Goal: Check status: Check status

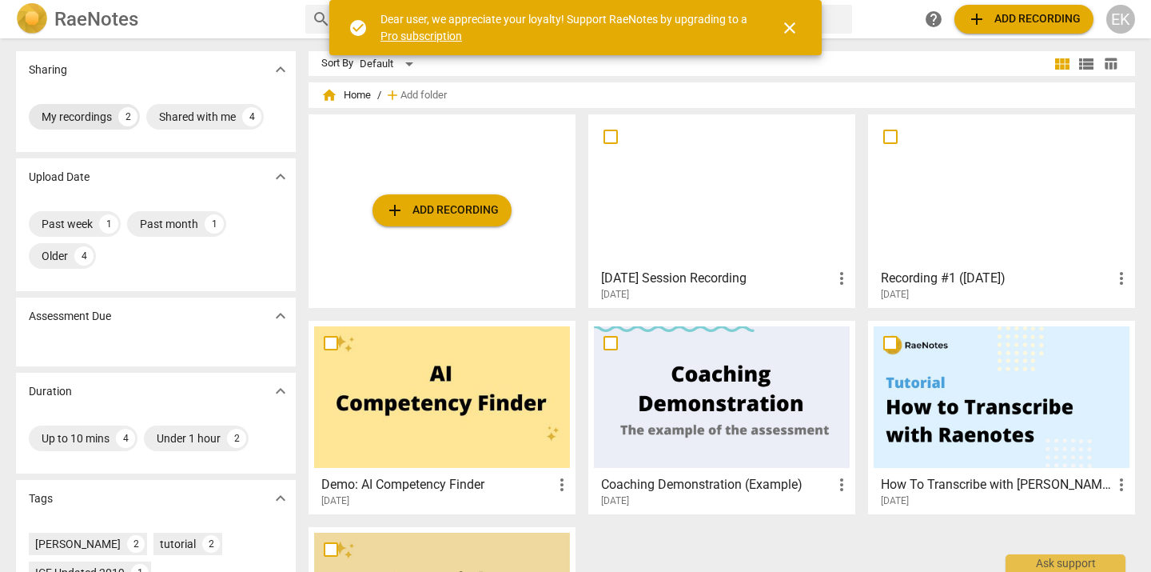
click at [85, 122] on div "My recordings" at bounding box center [77, 117] width 70 height 16
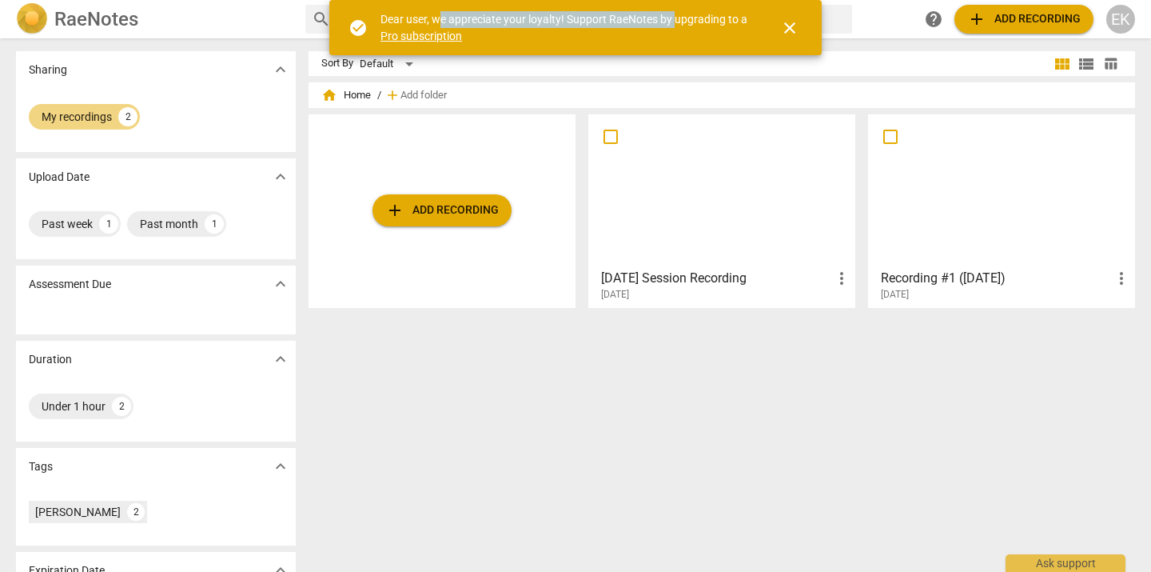
drag, startPoint x: 441, startPoint y: 12, endPoint x: 675, endPoint y: 22, distance: 233.7
click at [675, 22] on div "Dear user, we appreciate your loyalty! Support RaeNotes by upgrading to a Pro s…" at bounding box center [566, 27] width 371 height 33
click at [796, 22] on span "close" at bounding box center [789, 27] width 19 height 19
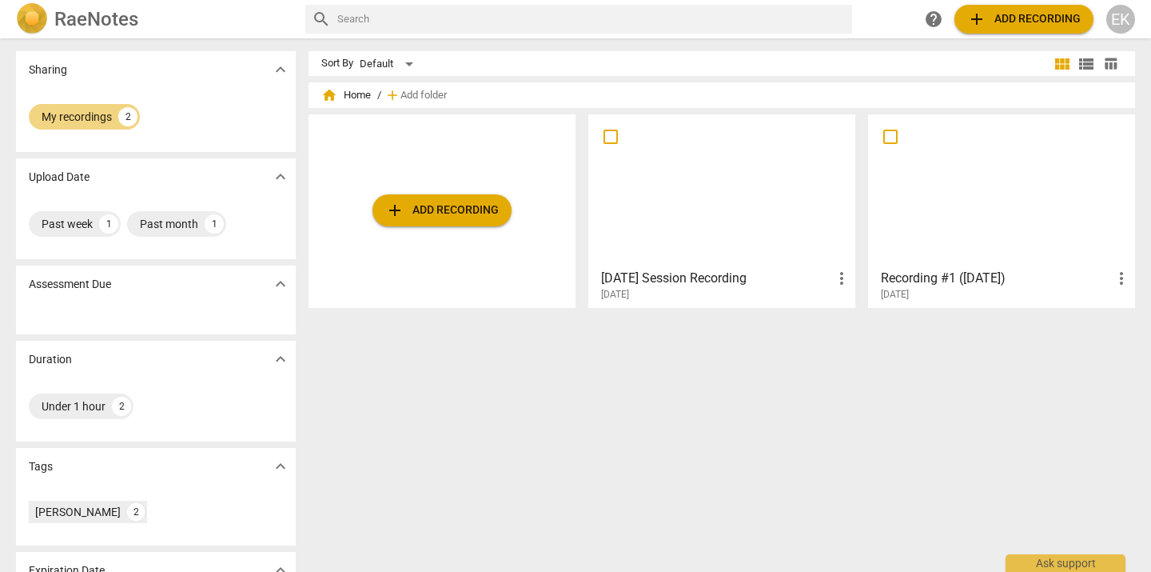
click at [875, 31] on div "search help add Add recording EK" at bounding box center [720, 19] width 830 height 29
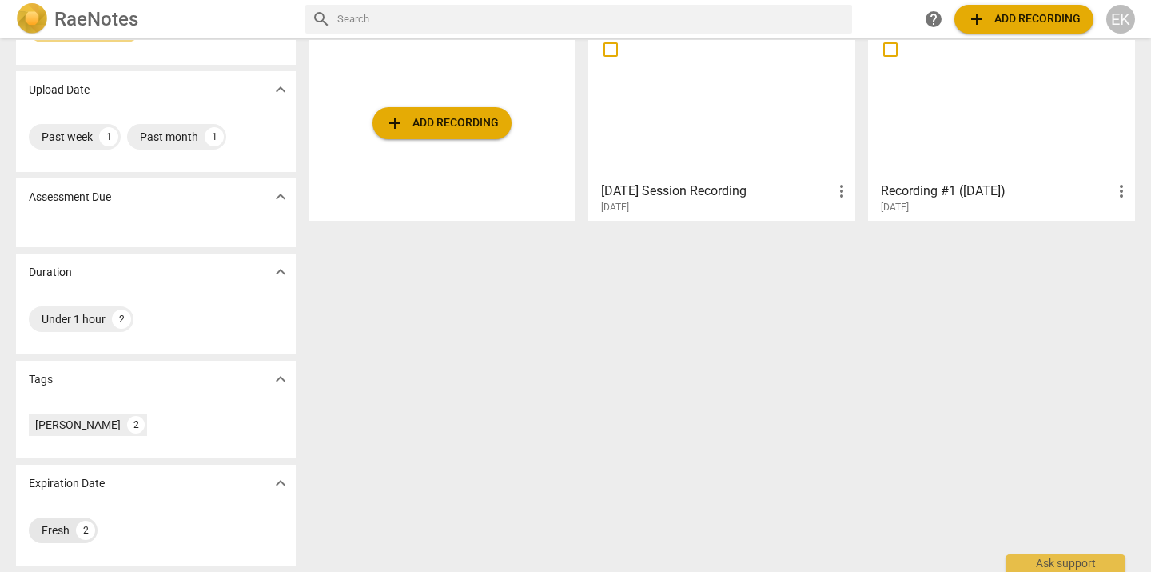
click at [47, 528] on div "Fresh" at bounding box center [56, 530] width 28 height 16
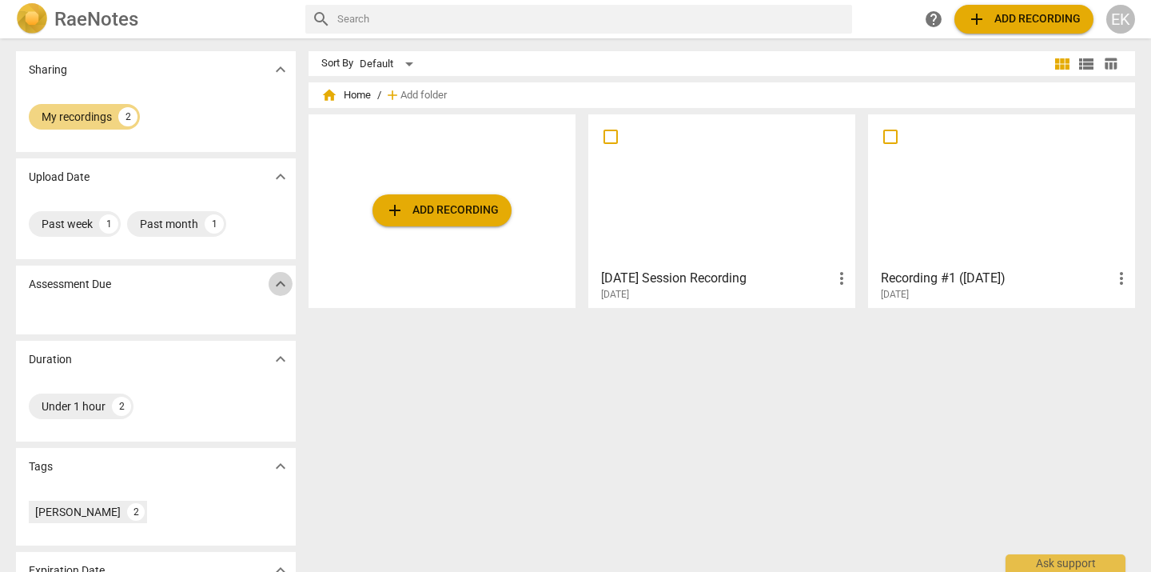
click at [273, 276] on span "expand_more" at bounding box center [280, 283] width 19 height 19
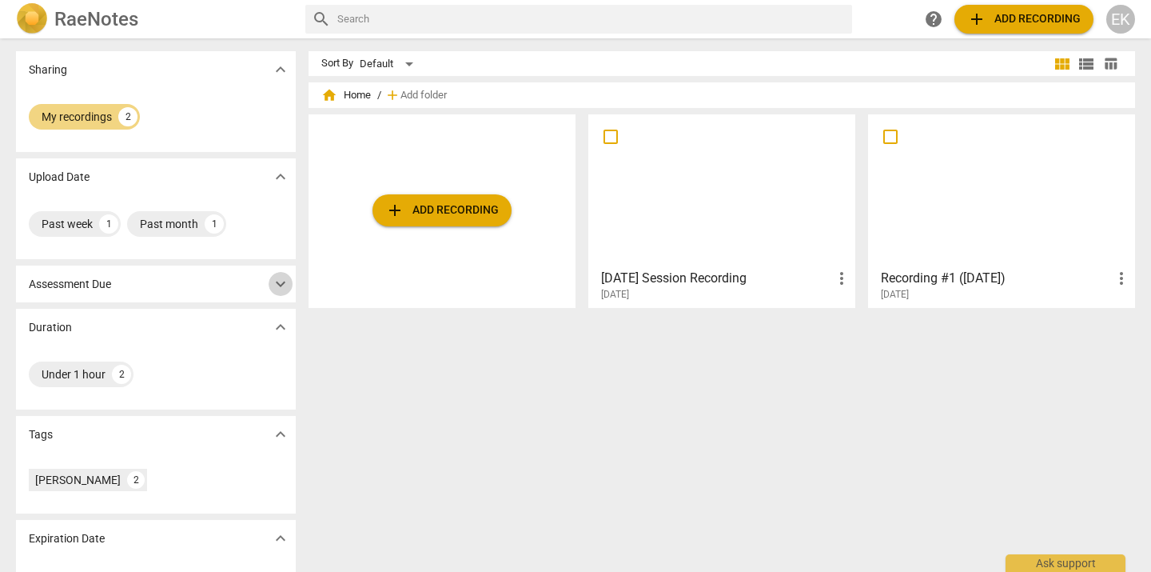
click at [273, 276] on span "expand_more" at bounding box center [280, 283] width 19 height 19
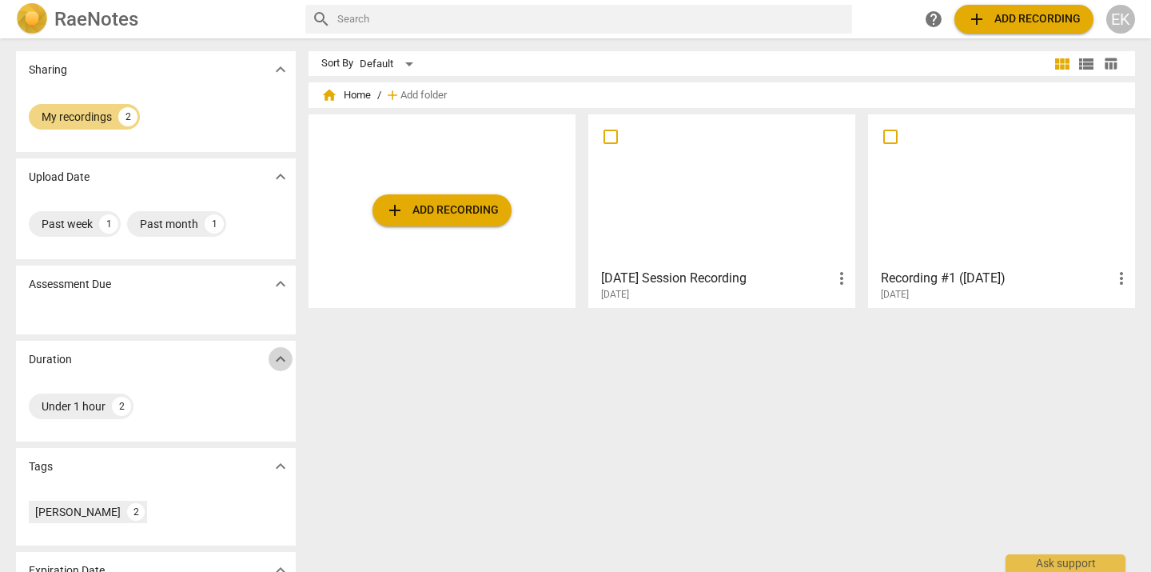
click at [278, 349] on span "expand_more" at bounding box center [280, 358] width 19 height 19
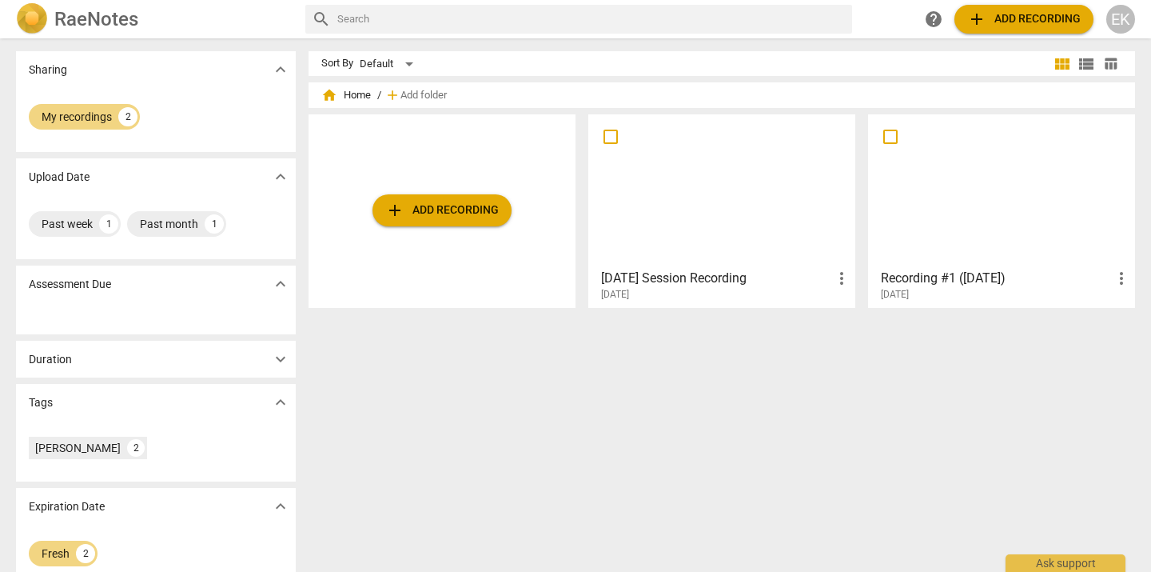
click at [281, 402] on span "expand_more" at bounding box center [280, 402] width 19 height 19
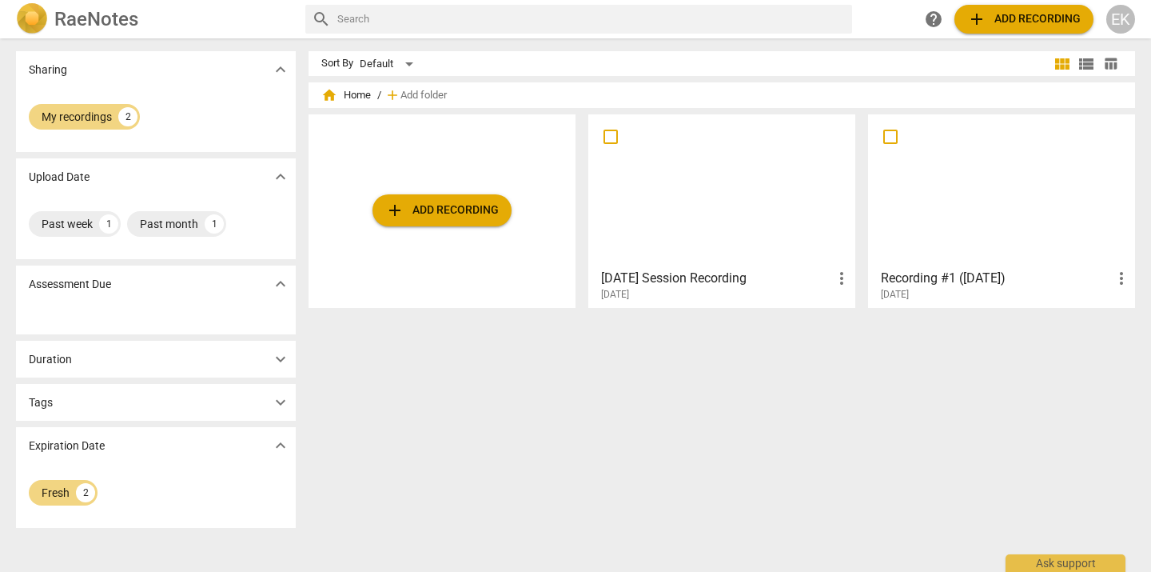
click at [708, 255] on div at bounding box center [722, 191] width 256 height 142
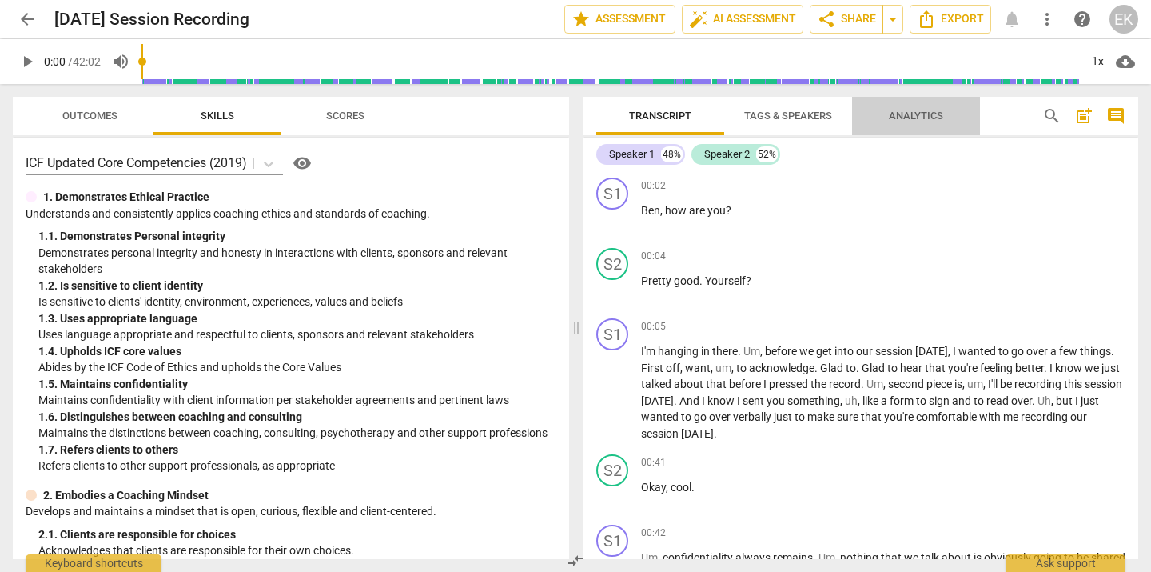
click at [895, 118] on span "Analytics" at bounding box center [916, 116] width 54 height 12
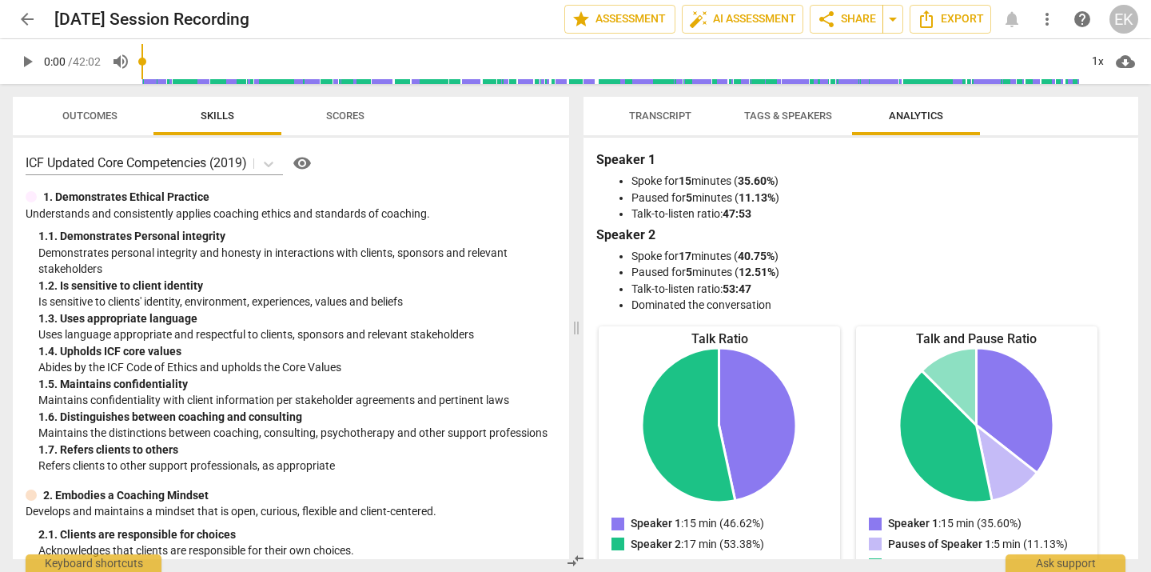
click at [777, 120] on span "Tags & Speakers" at bounding box center [788, 116] width 88 height 12
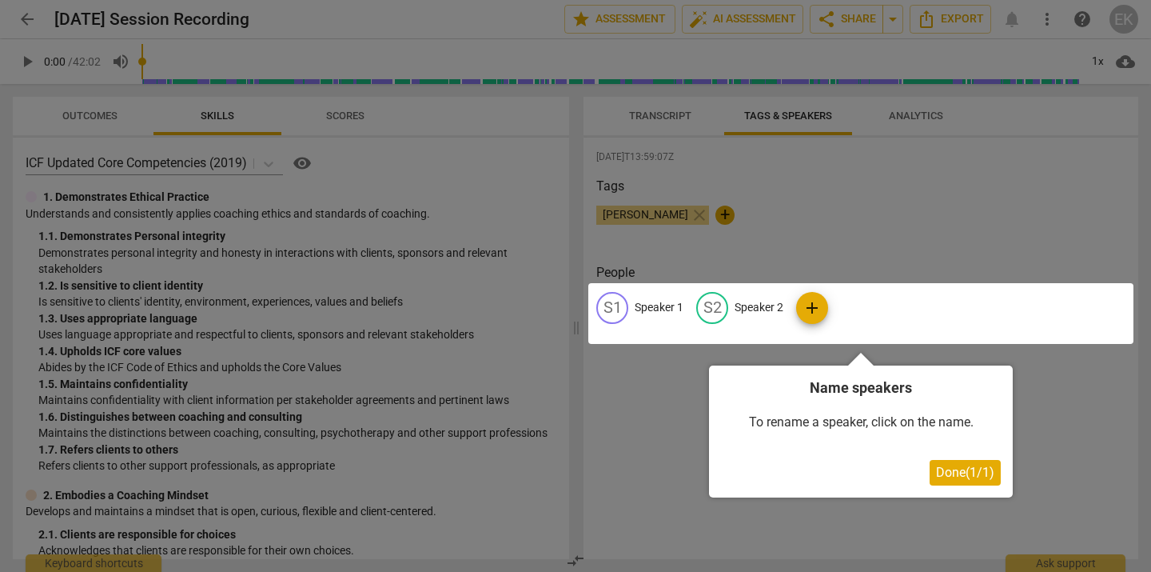
click at [672, 114] on div at bounding box center [575, 286] width 1151 height 572
click at [919, 189] on div at bounding box center [575, 286] width 1151 height 572
click at [947, 474] on span "Done ( 1 / 1 )" at bounding box center [965, 472] width 58 height 15
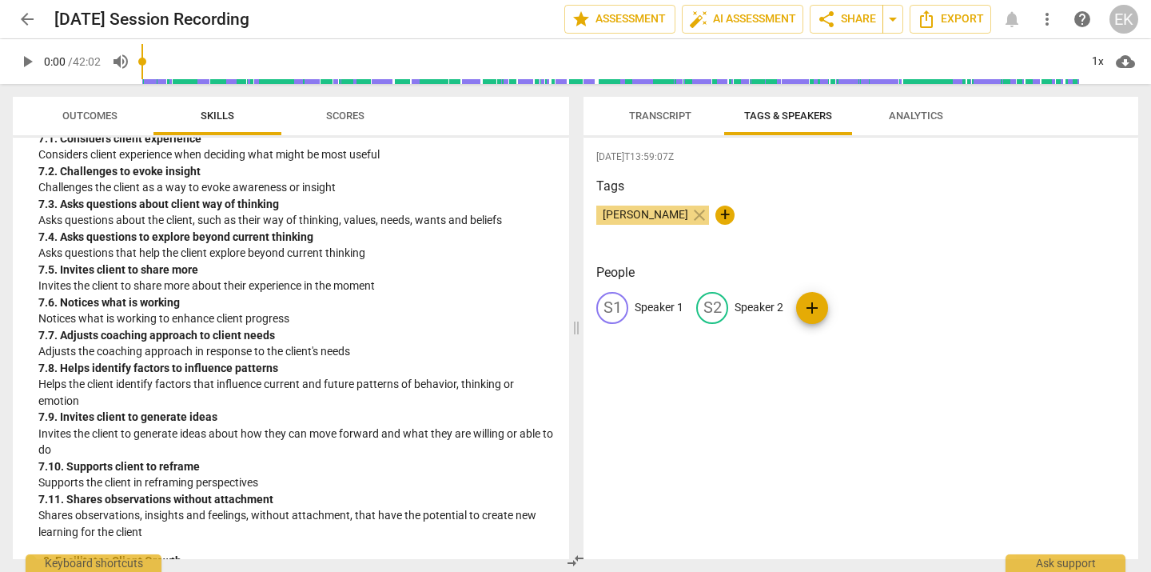
scroll to position [2520, 0]
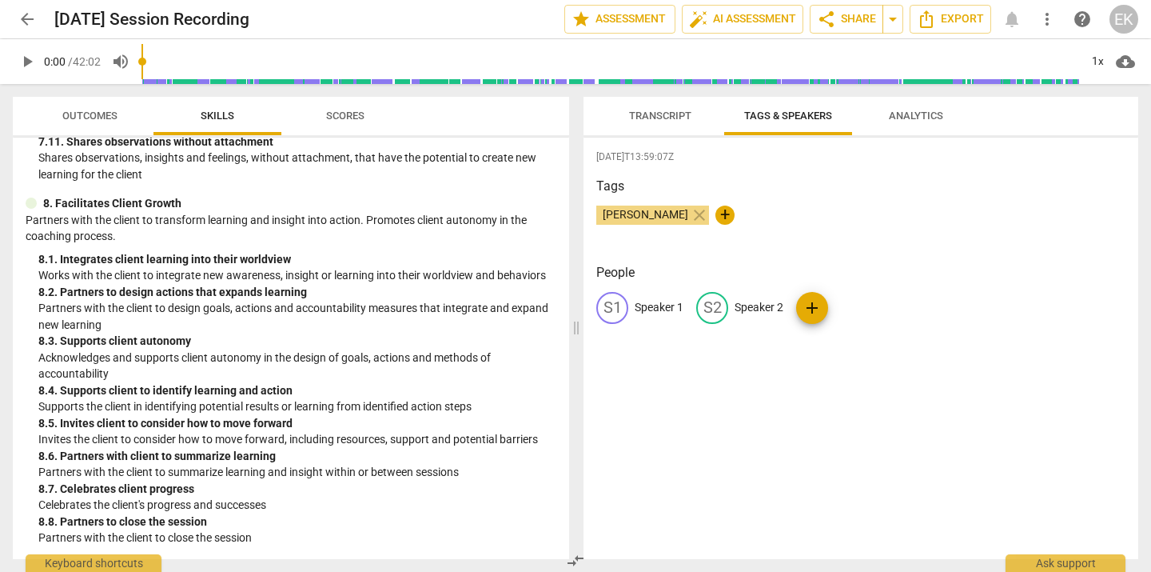
click at [907, 134] on button "Analytics" at bounding box center [916, 116] width 128 height 38
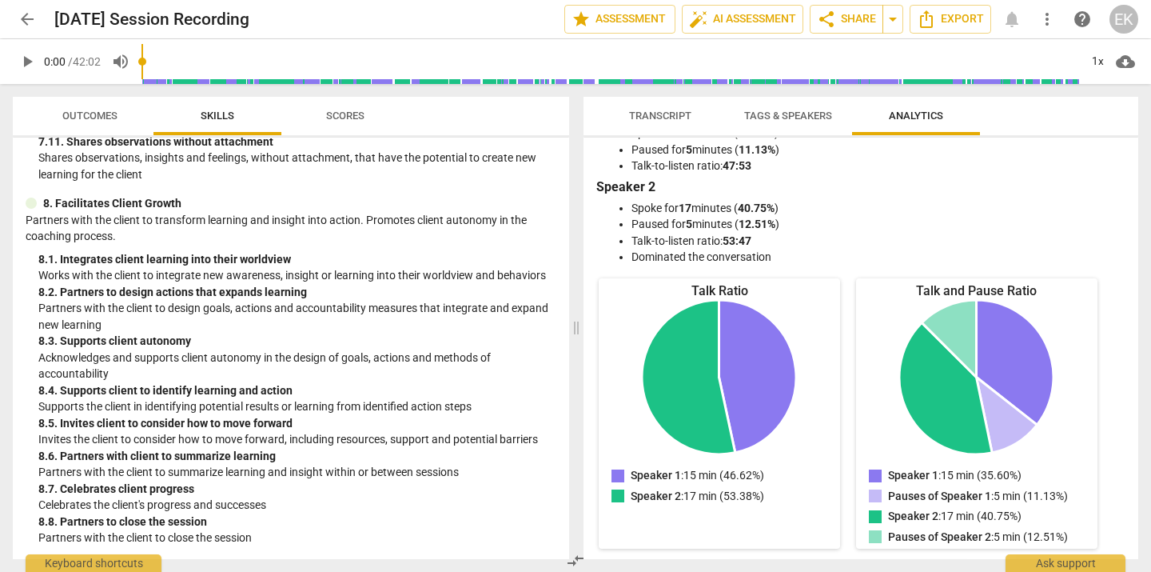
scroll to position [0, 0]
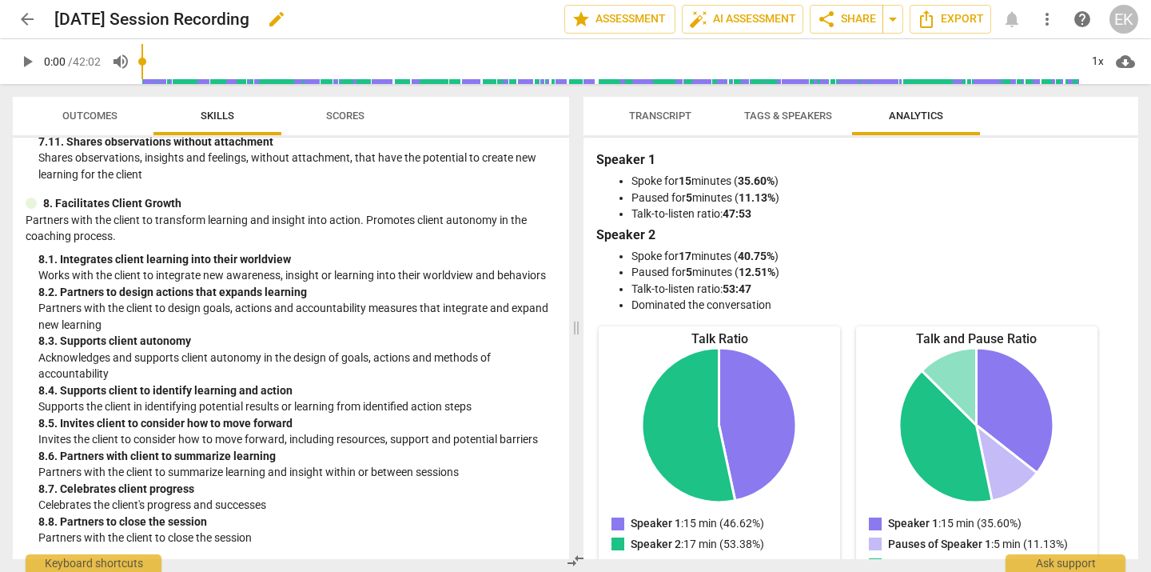
click at [389, 7] on div "[DATE] Session Recording edit" at bounding box center [302, 19] width 497 height 29
click at [22, 18] on span "arrow_back" at bounding box center [27, 19] width 19 height 19
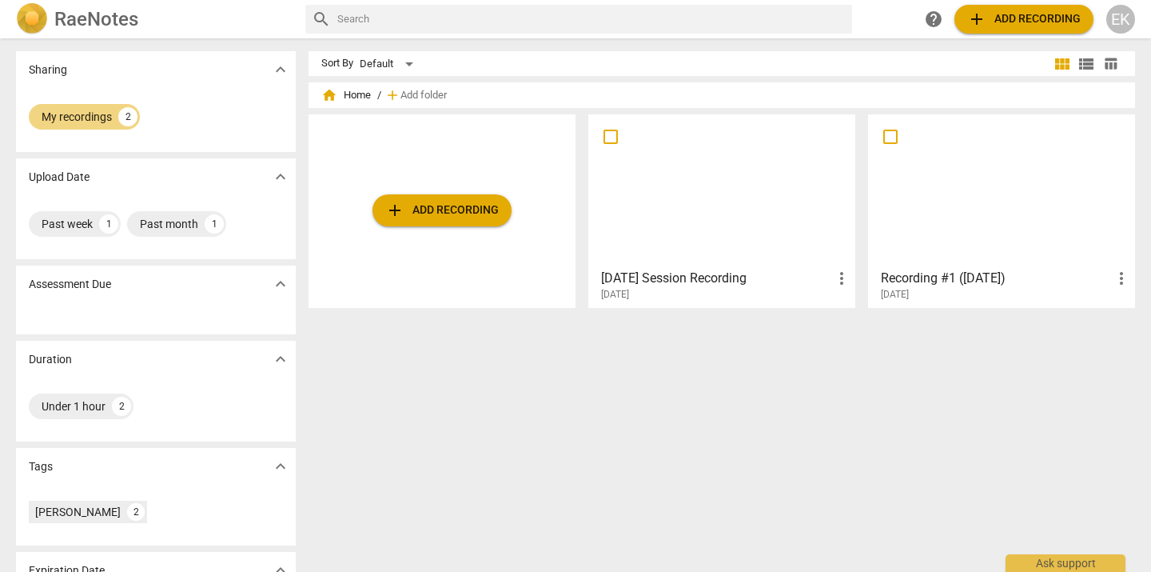
click at [955, 229] on div at bounding box center [1002, 191] width 256 height 142
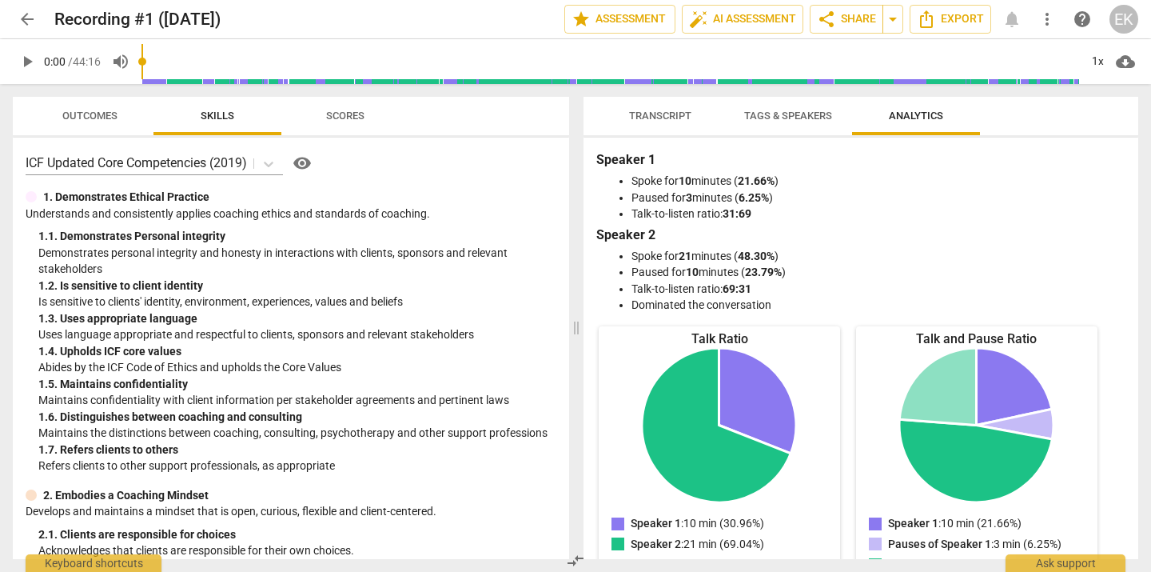
click at [465, 87] on div "Outcomes Skills Scores ICF Updated Core Competencies (2019) visibility 1. Demon…" at bounding box center [288, 328] width 576 height 488
click at [337, 109] on span "Scores" at bounding box center [345, 117] width 77 height 22
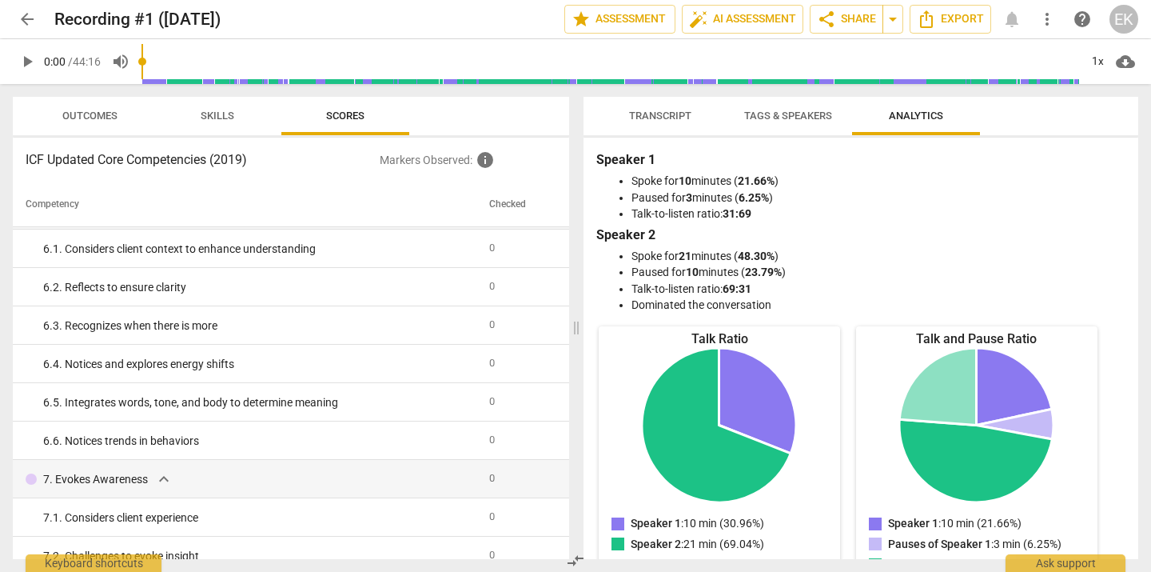
scroll to position [2393, 0]
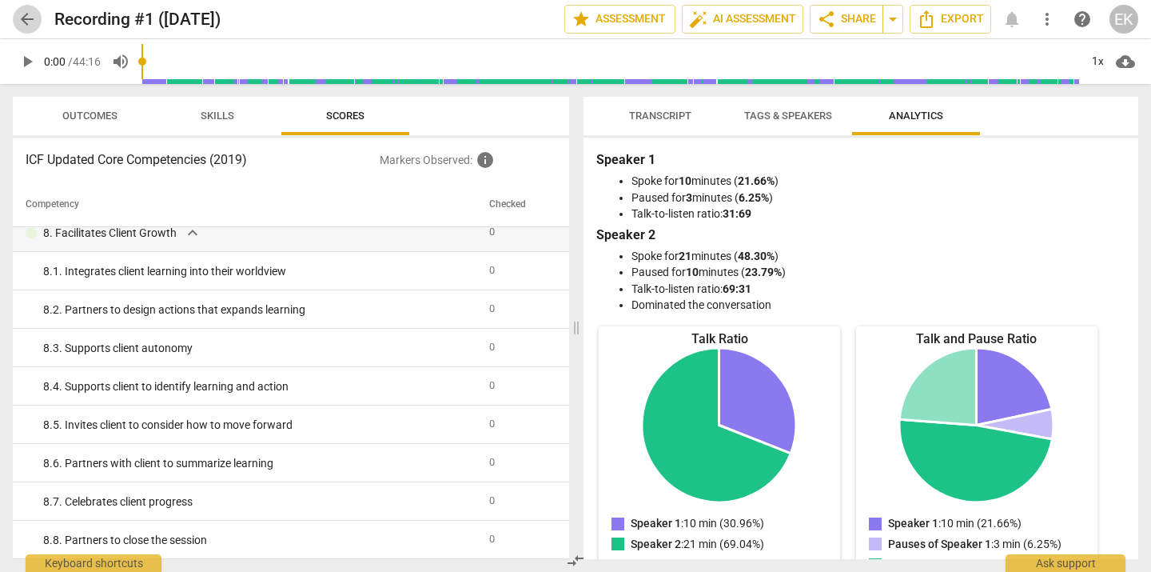
click at [34, 14] on span "arrow_back" at bounding box center [27, 19] width 19 height 19
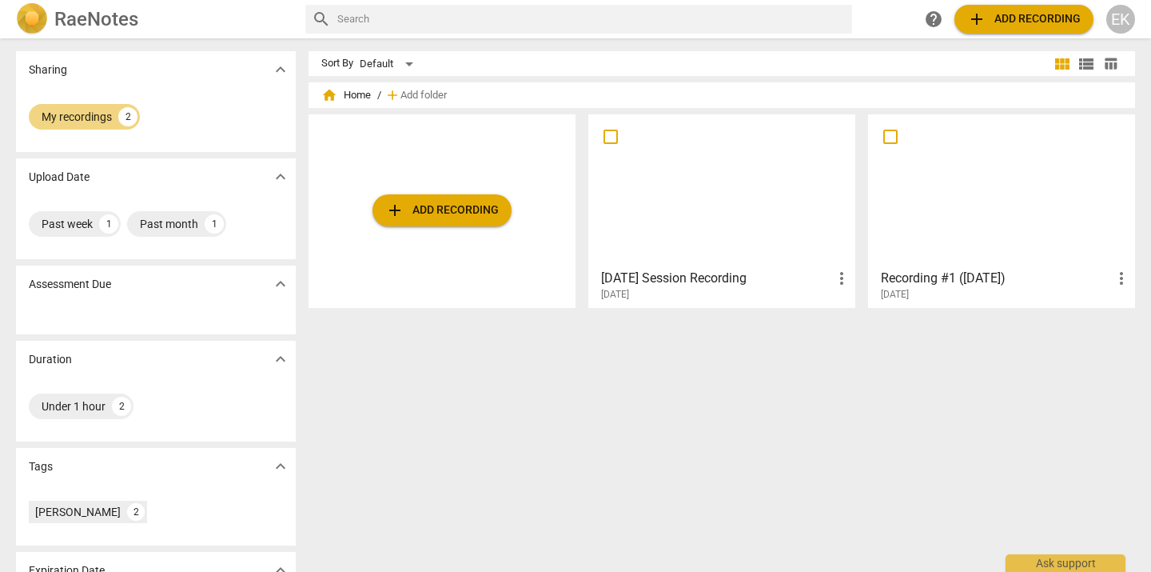
click at [752, 205] on div at bounding box center [722, 191] width 256 height 142
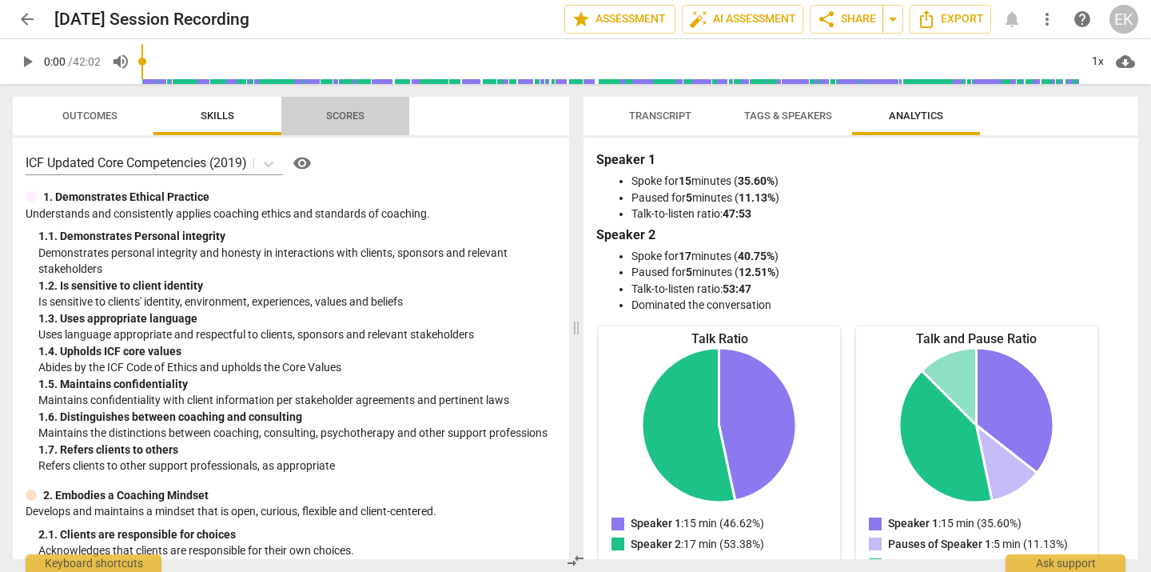
click at [357, 110] on span "Scores" at bounding box center [345, 116] width 38 height 12
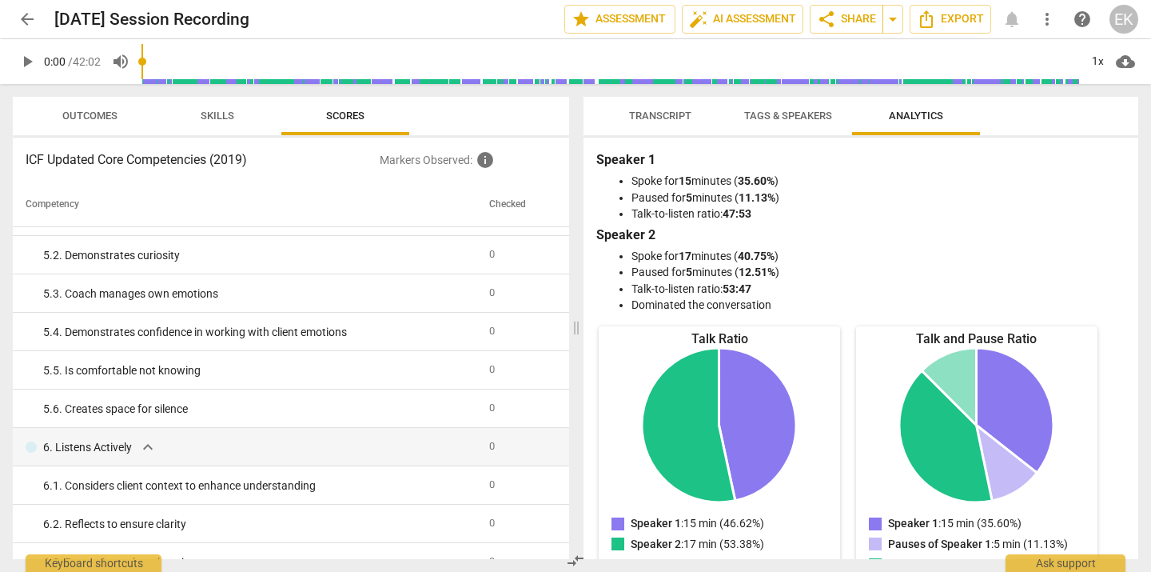
scroll to position [1490, 0]
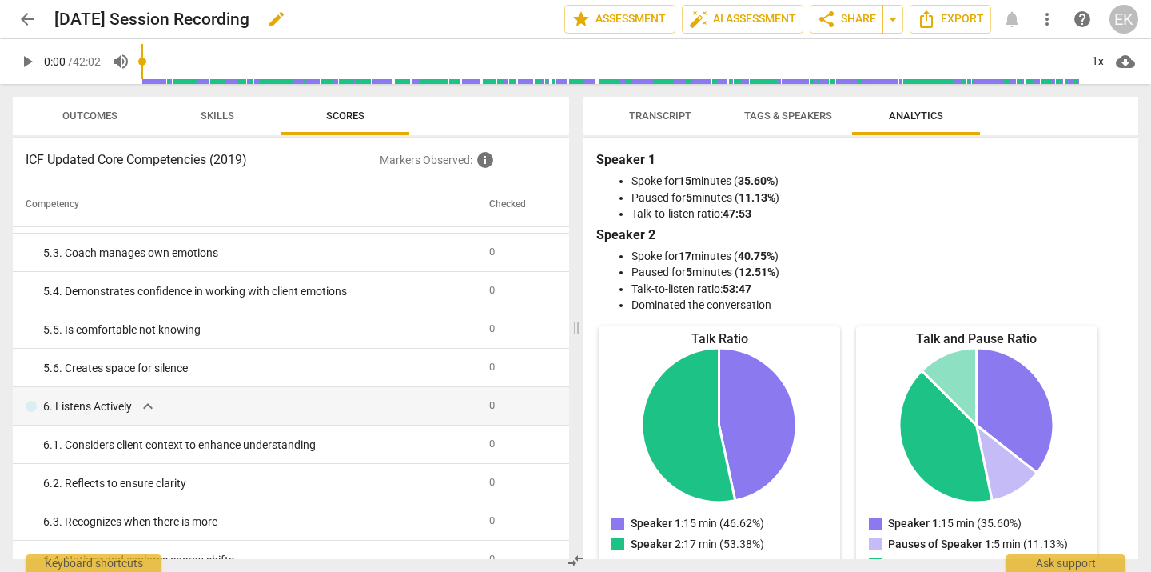
click at [458, 21] on div "[DATE] Session Recording edit" at bounding box center [302, 19] width 497 height 29
